Goal: Task Accomplishment & Management: Use online tool/utility

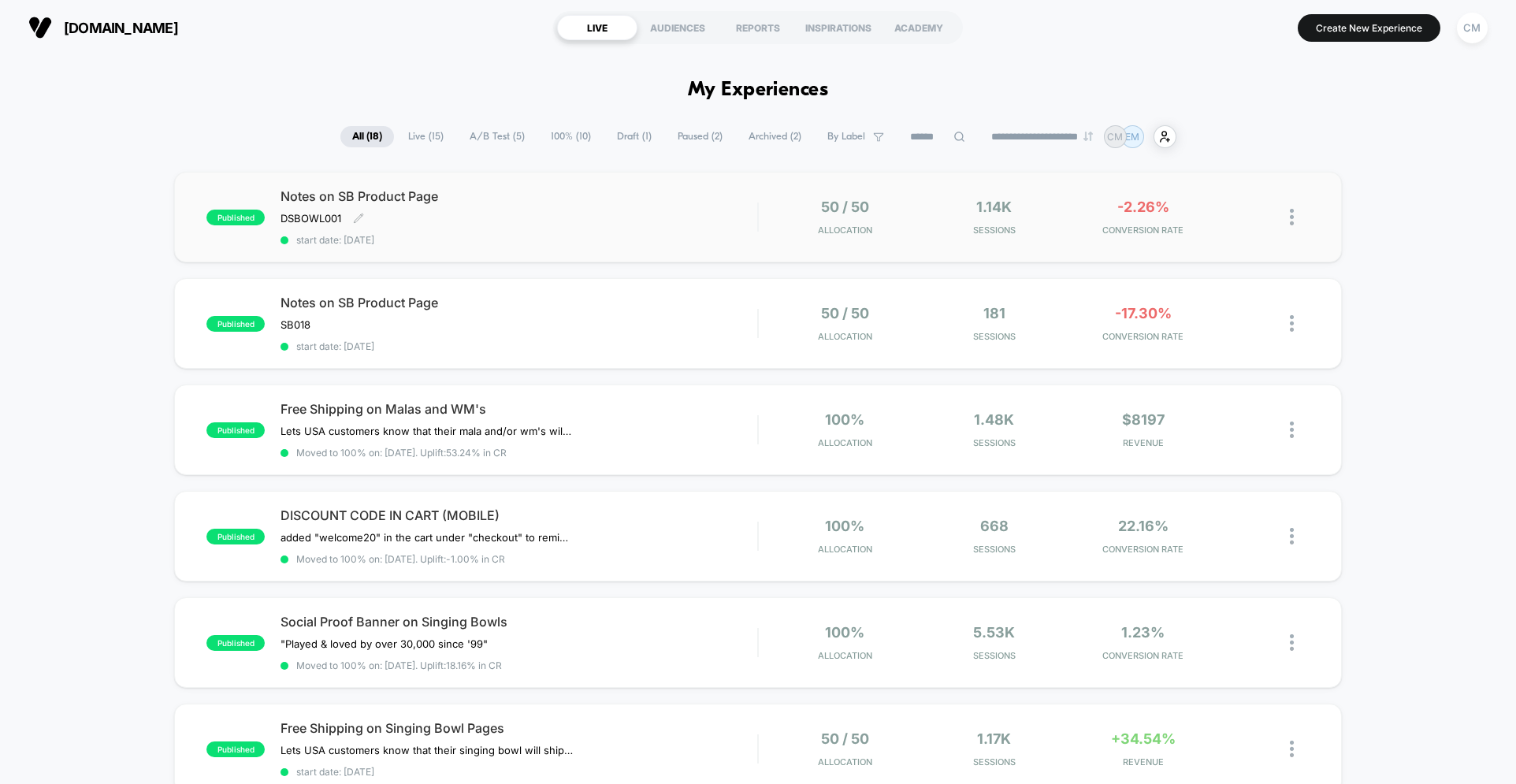
click at [617, 228] on div "Notes on SB Product Page DSBOWL001 Click to edit experience details DSBOWL001 s…" at bounding box center [518, 217] width 477 height 58
